Goal: Find contact information: Find contact information

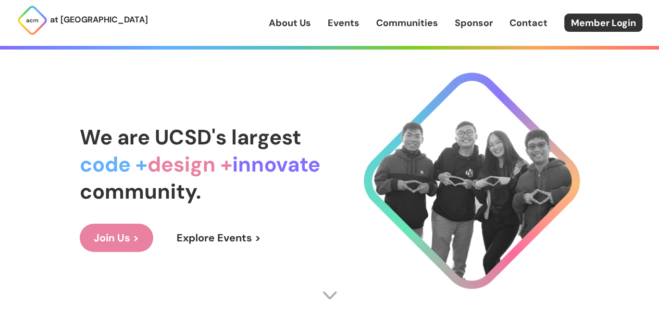
click at [527, 17] on link "Contact" at bounding box center [529, 23] width 38 height 14
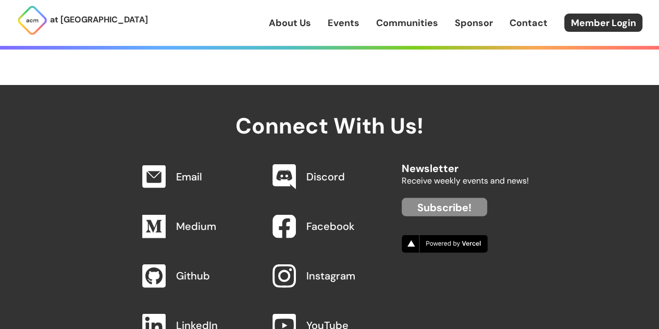
scroll to position [1073, 0]
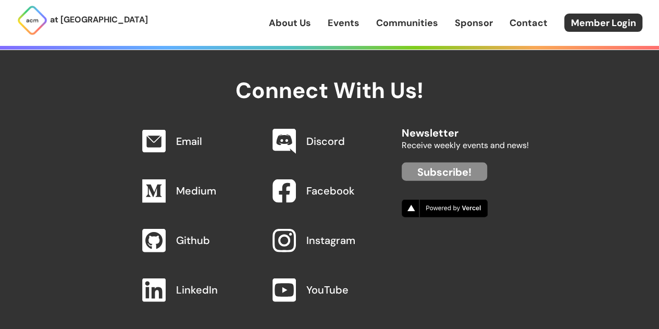
click at [193, 145] on link "Email" at bounding box center [189, 141] width 26 height 14
click at [197, 132] on div "Email" at bounding box center [195, 141] width 125 height 39
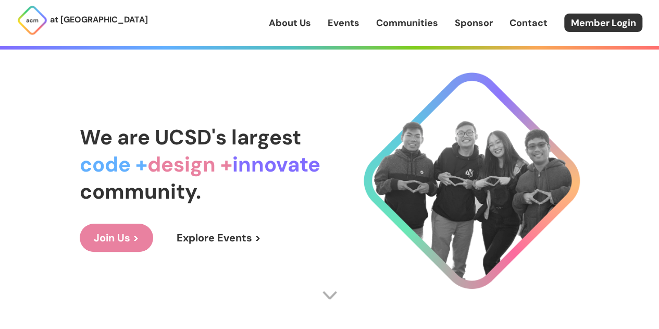
click at [274, 25] on link "About Us" at bounding box center [290, 23] width 42 height 14
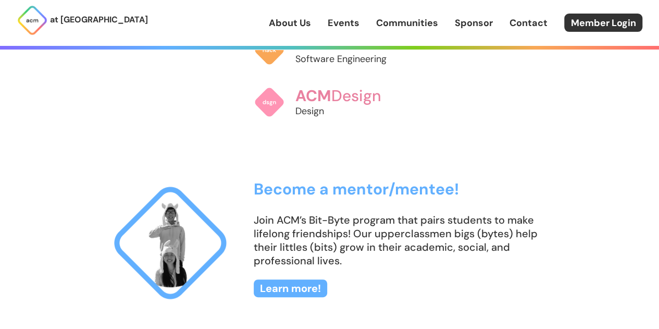
scroll to position [782, 0]
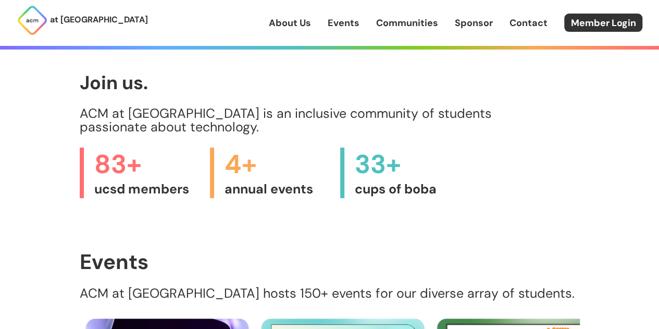
scroll to position [188, 0]
